Goal: Transaction & Acquisition: Purchase product/service

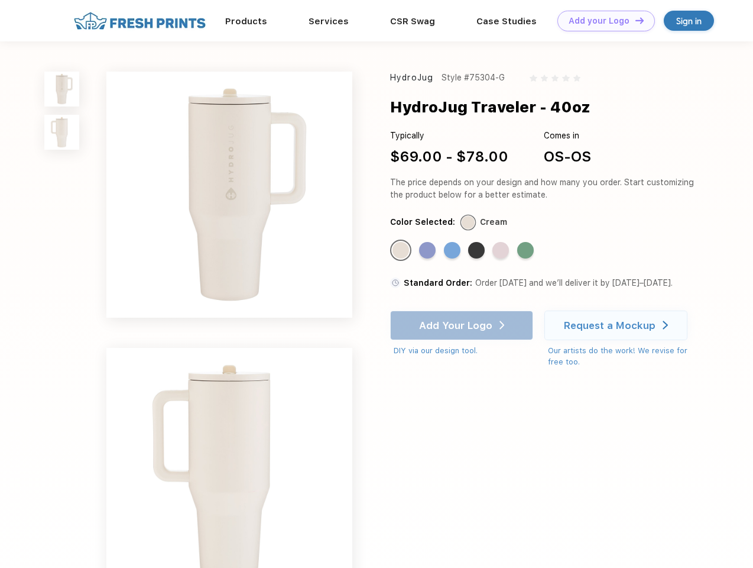
click at [602, 21] on link "Add your Logo Design Tool" at bounding box center [607, 21] width 98 height 21
click at [0, 0] on div "Design Tool" at bounding box center [0, 0] width 0 height 0
click at [635, 20] on link "Add your Logo Design Tool" at bounding box center [607, 21] width 98 height 21
click at [62, 89] on img at bounding box center [61, 89] width 35 height 35
click at [62, 132] on img at bounding box center [61, 132] width 35 height 35
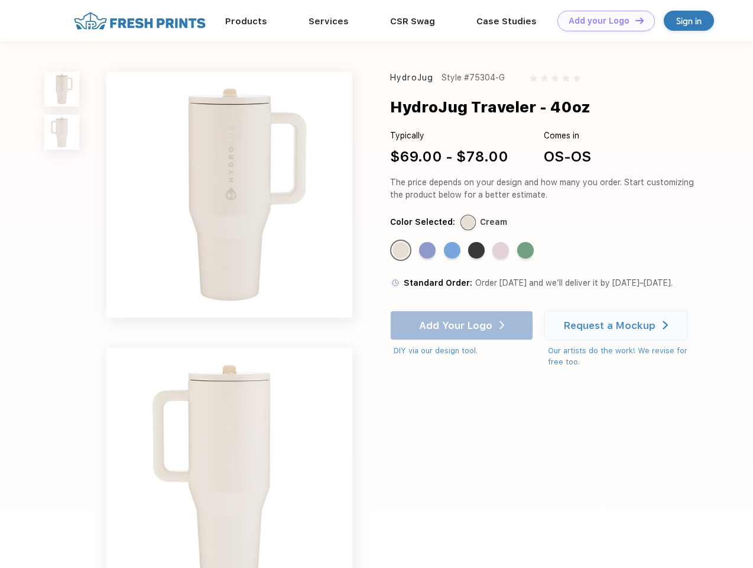
click at [402, 251] on div "Standard Color" at bounding box center [401, 250] width 17 height 17
click at [429, 251] on div "Standard Color" at bounding box center [427, 250] width 17 height 17
click at [454, 251] on div "Standard Color" at bounding box center [452, 250] width 17 height 17
click at [478, 251] on div "Standard Color" at bounding box center [476, 250] width 17 height 17
click at [502, 251] on div "Standard Color" at bounding box center [501, 250] width 17 height 17
